Goal: Task Accomplishment & Management: Manage account settings

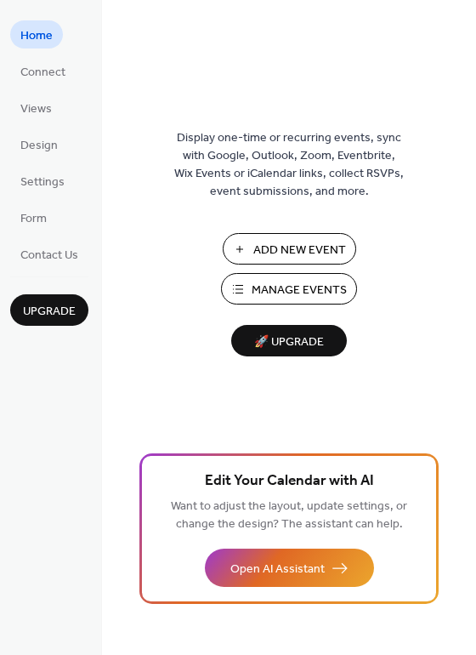
click at [288, 296] on span "Manage Events" at bounding box center [299, 290] width 95 height 18
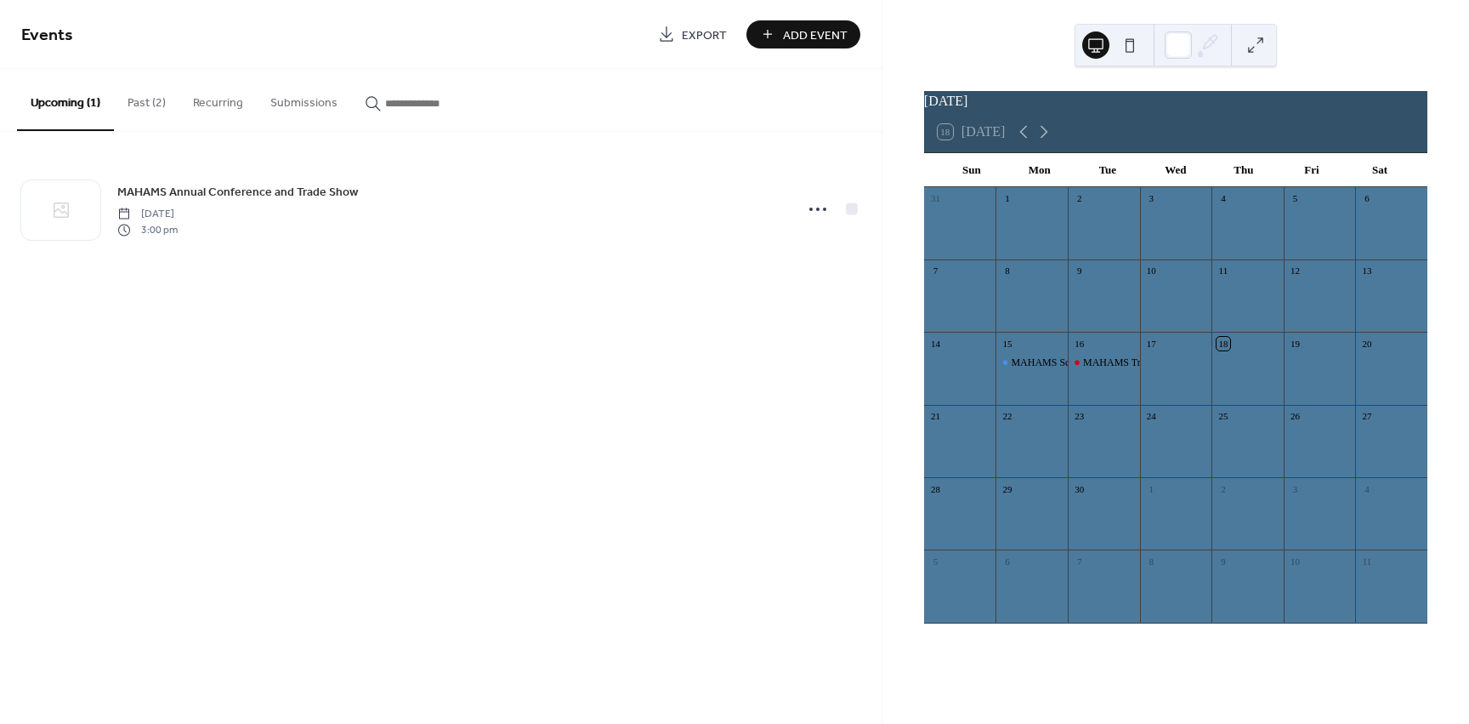
click at [154, 99] on button "Past (2)" at bounding box center [146, 99] width 65 height 60
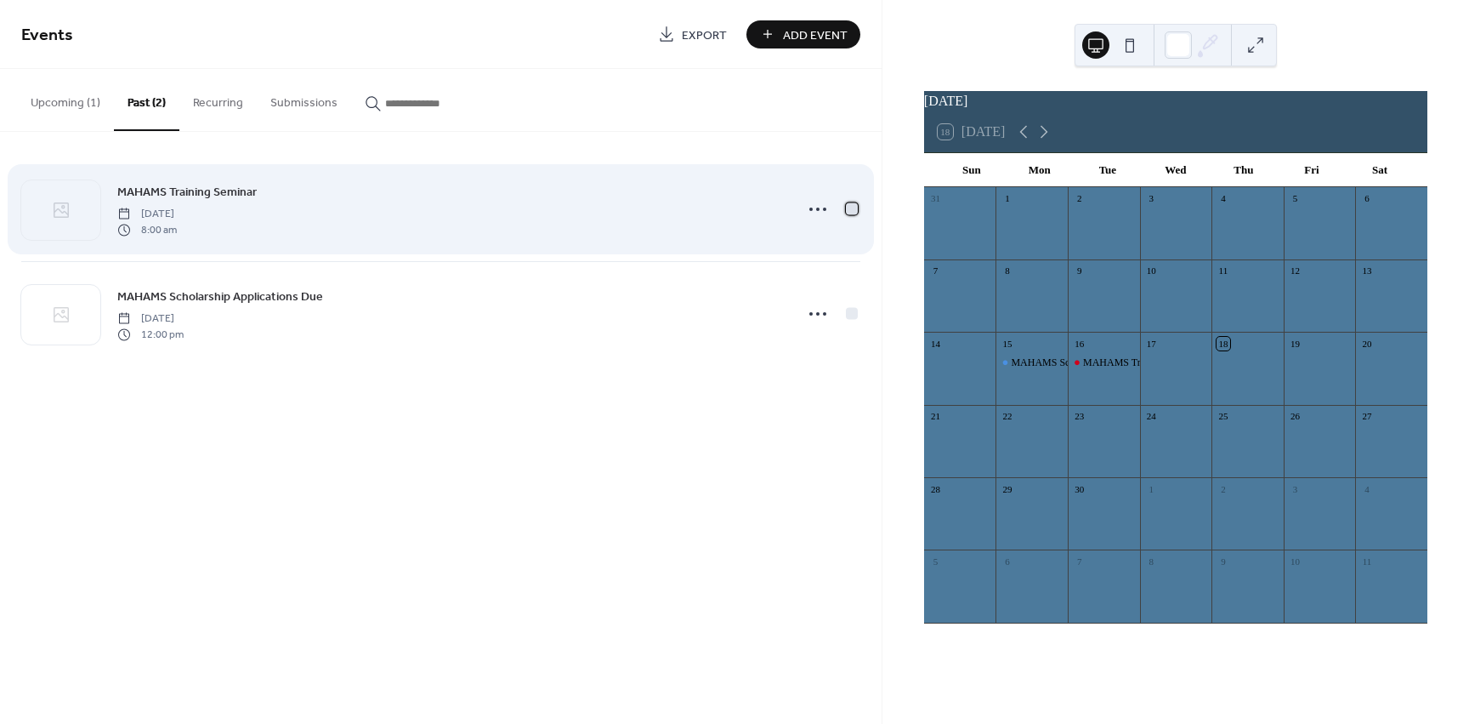
click at [849, 213] on div at bounding box center [852, 208] width 12 height 12
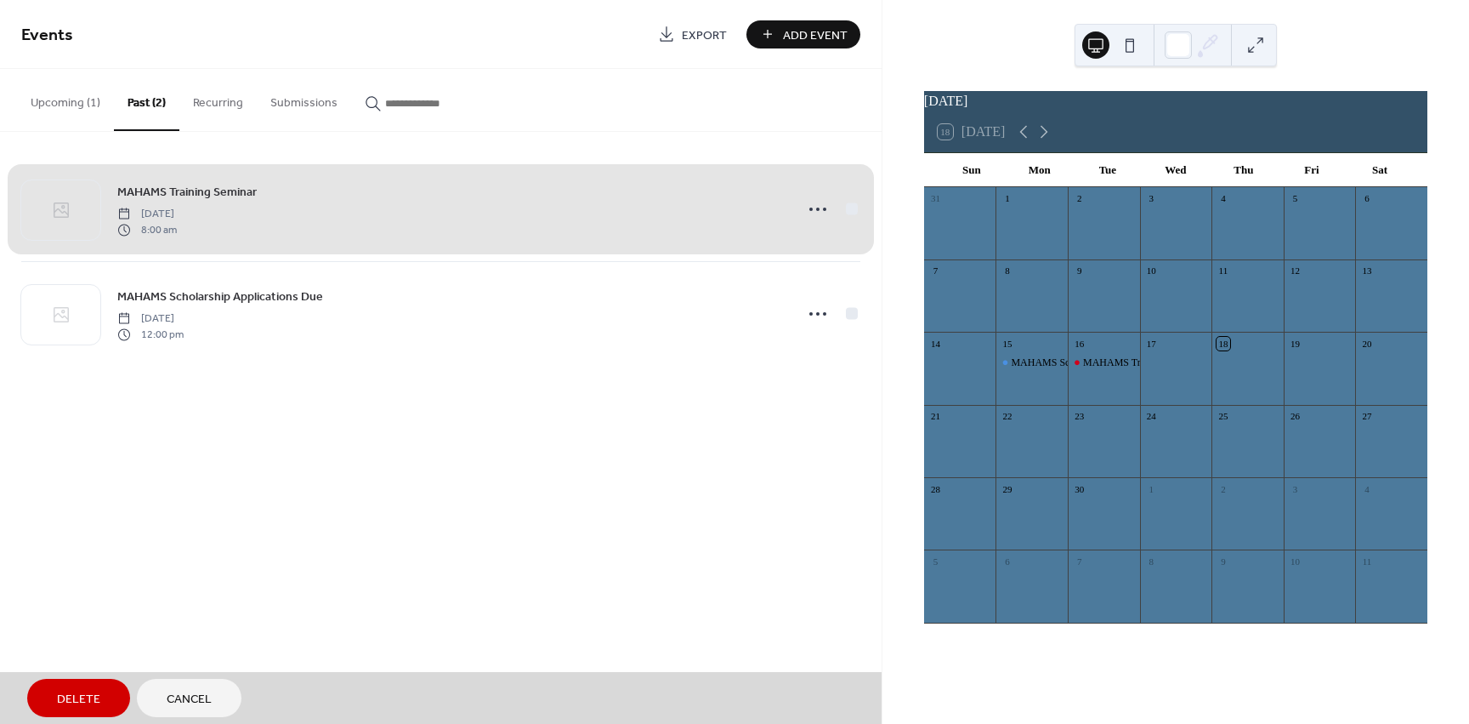
click at [849, 213] on div "MAHAMS Training Seminar [DATE] 8:00 am" at bounding box center [440, 209] width 839 height 104
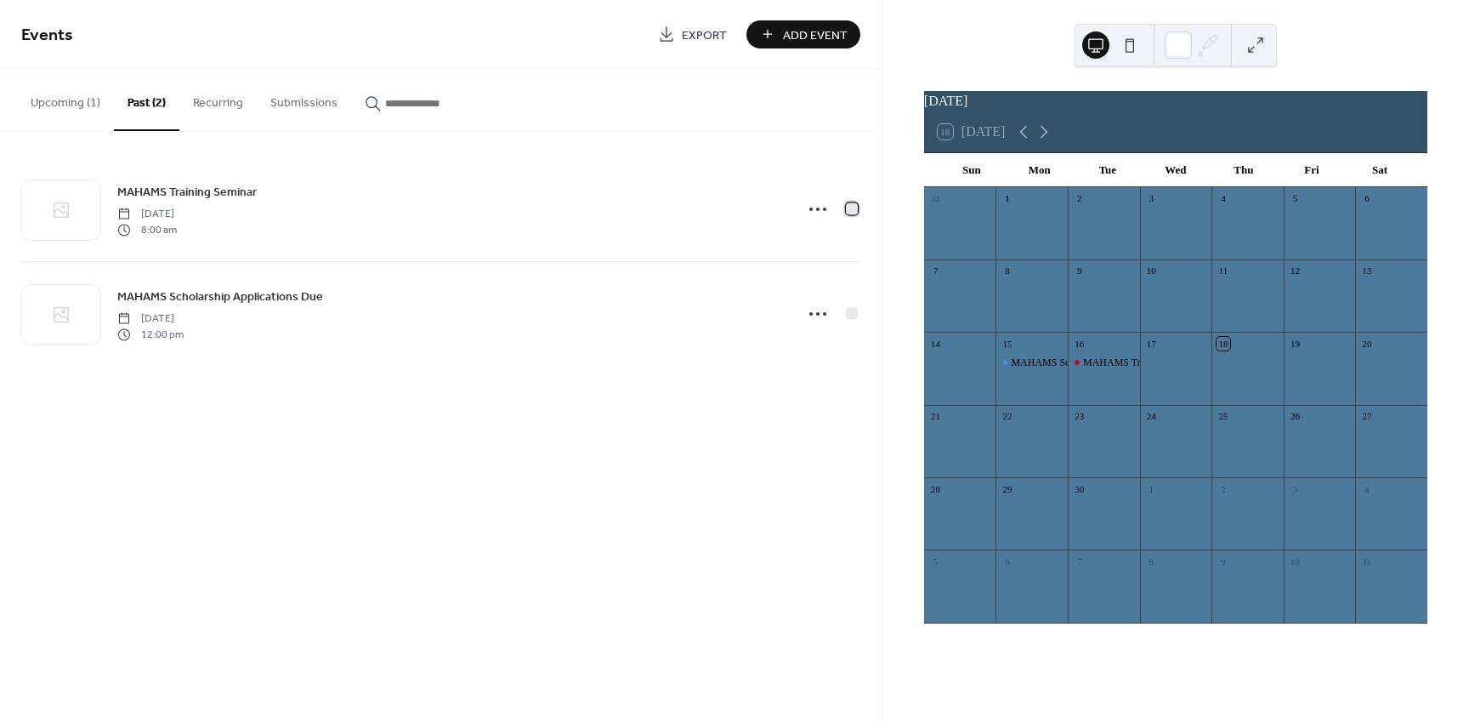
click at [849, 213] on div at bounding box center [852, 208] width 12 height 12
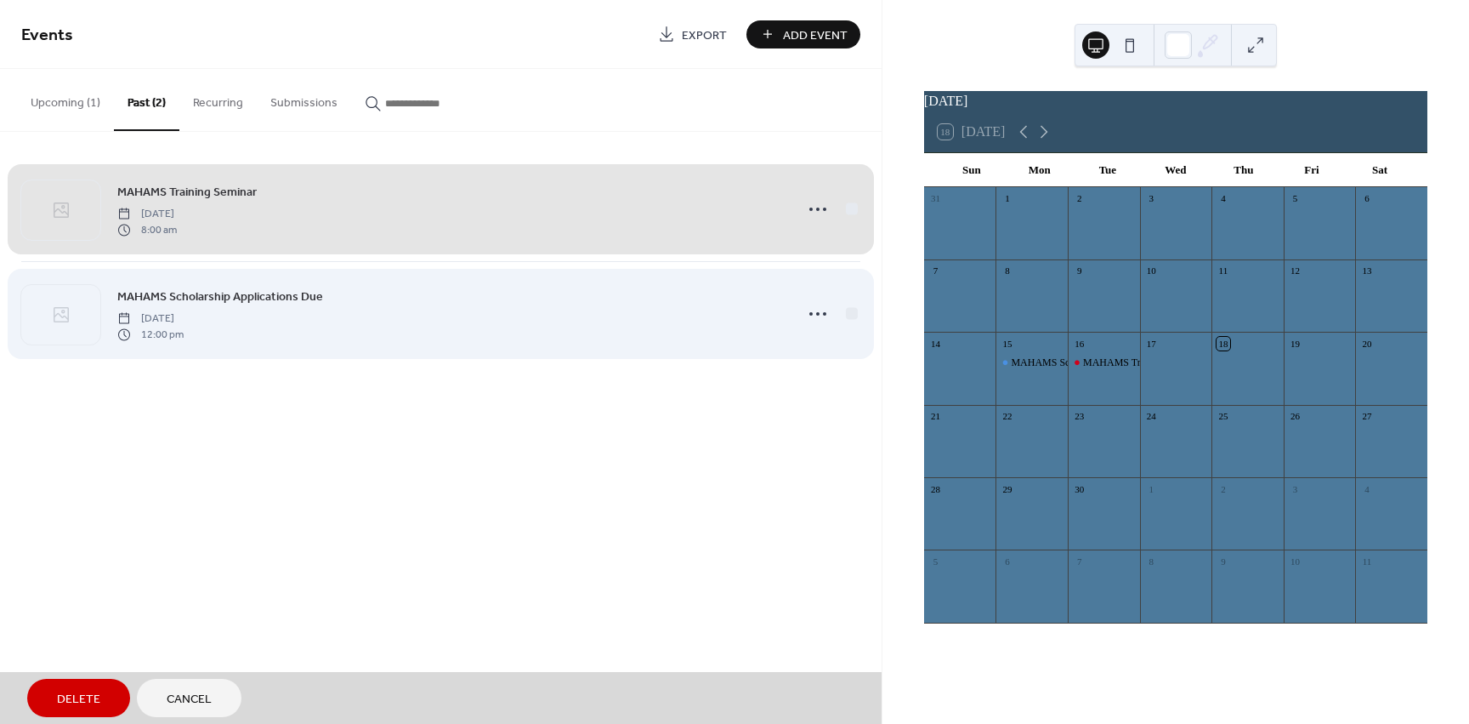
click at [856, 312] on div "MAHAMS Scholarship Applications Due [DATE] 12:00 pm" at bounding box center [440, 313] width 839 height 105
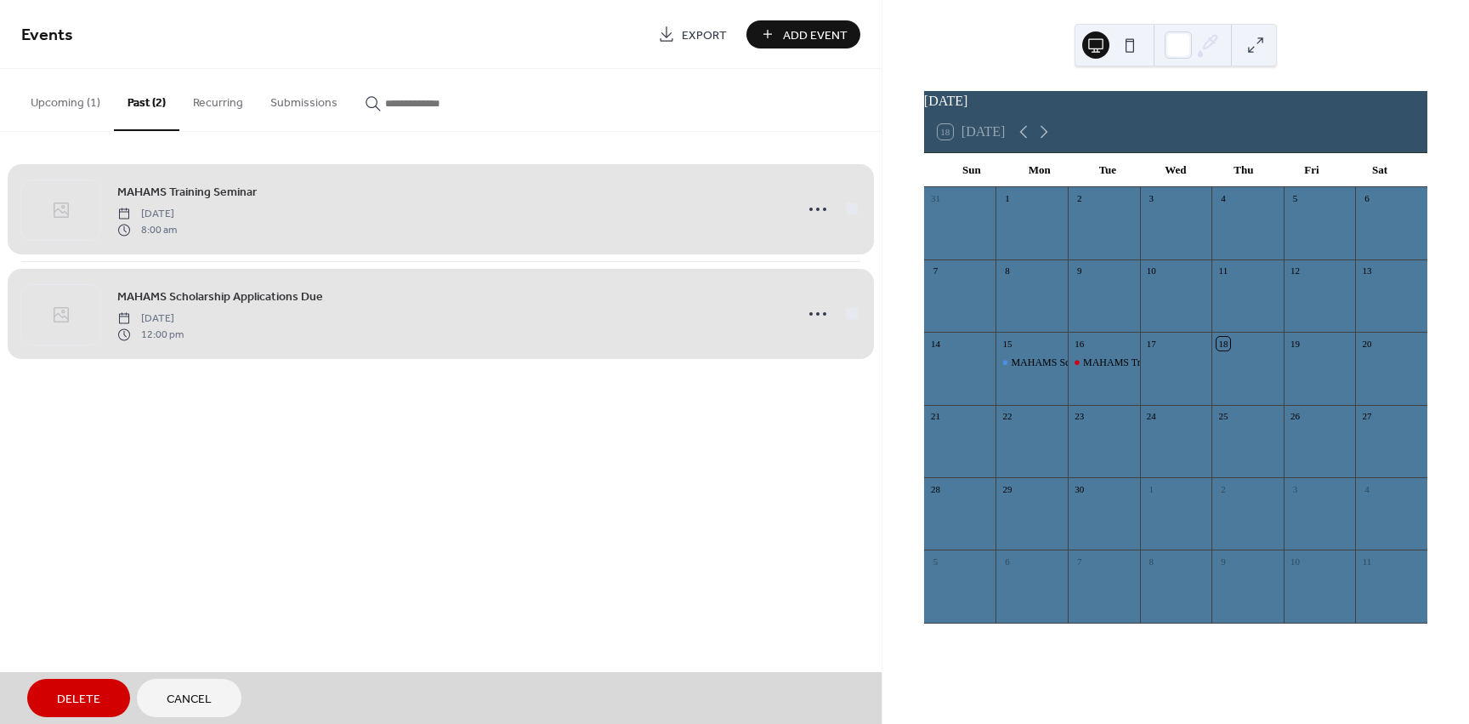
click at [72, 693] on span "Delete" at bounding box center [78, 699] width 43 height 18
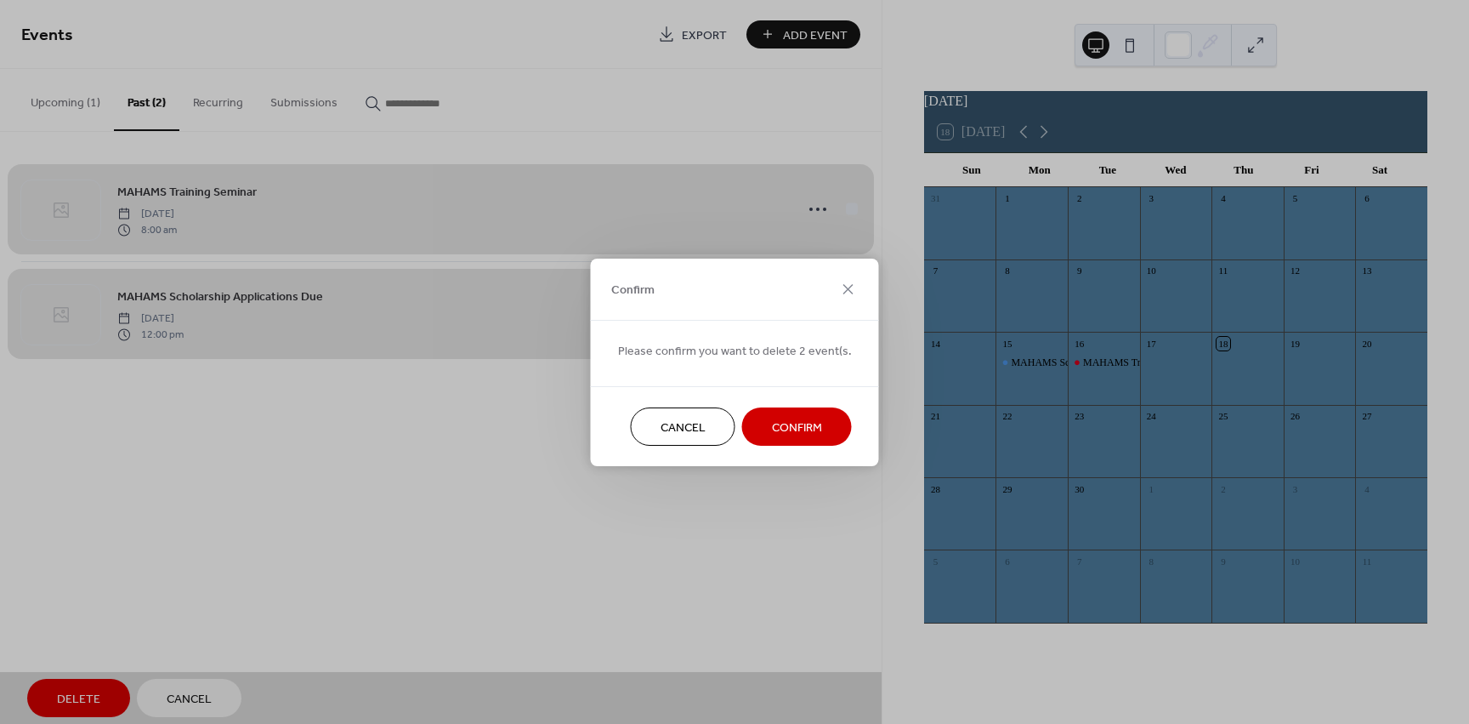
click at [780, 427] on span "Confirm" at bounding box center [797, 427] width 50 height 18
